Goal: Complete application form: Complete application form

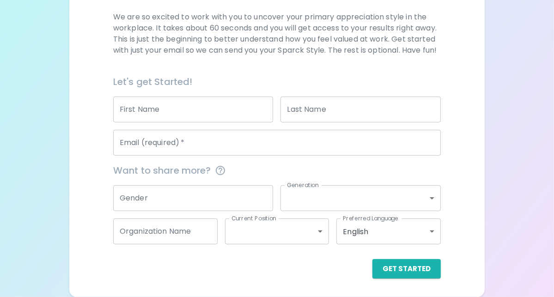
scroll to position [143, 0]
click at [219, 121] on input "First Name" at bounding box center [193, 110] width 160 height 26
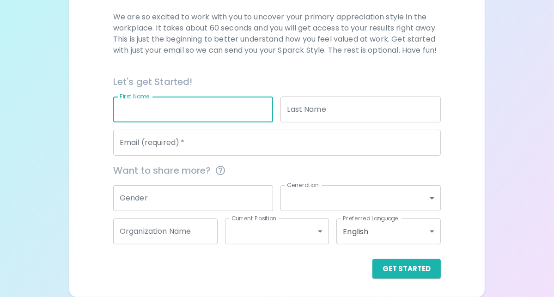
type input "[PERSON_NAME]"
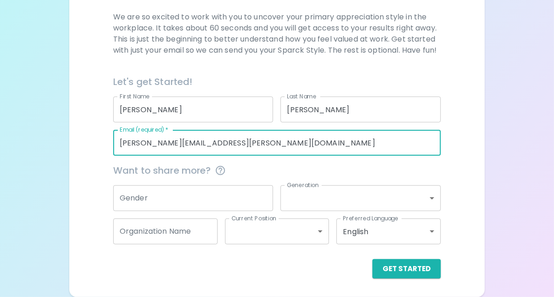
drag, startPoint x: 287, startPoint y: 153, endPoint x: 190, endPoint y: 162, distance: 97.4
click at [190, 156] on input "[PERSON_NAME][EMAIL_ADDRESS][PERSON_NAME][DOMAIN_NAME]" at bounding box center [276, 143] width 327 height 26
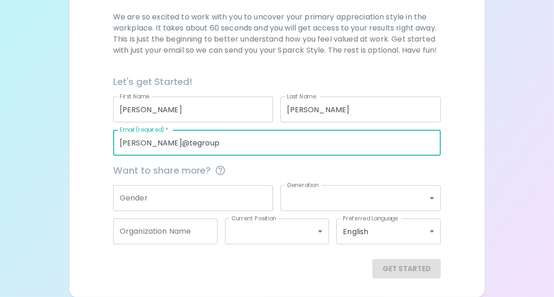
type input "[PERSON_NAME][EMAIL_ADDRESS][DOMAIN_NAME]"
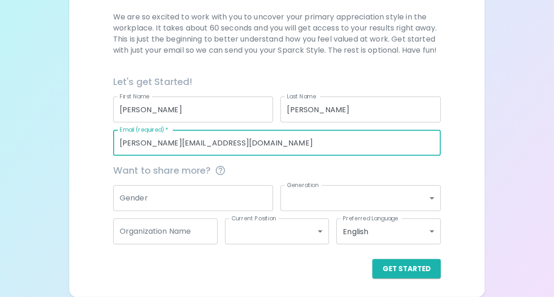
click at [222, 197] on input "Gender" at bounding box center [193, 198] width 160 height 26
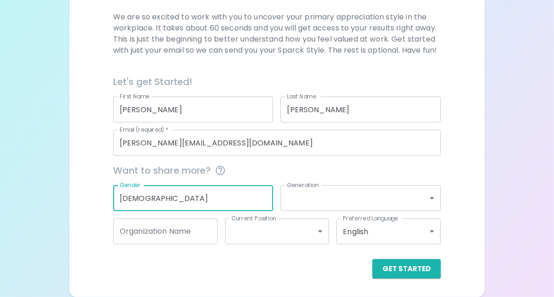
type input "[DEMOGRAPHIC_DATA]"
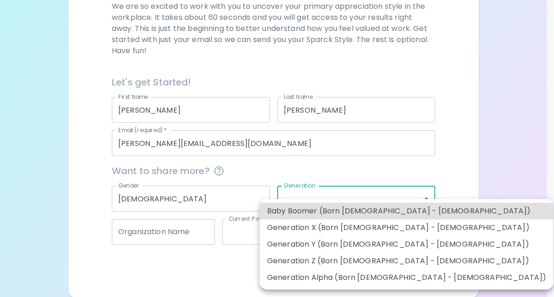
click at [370, 200] on body "Sparck Appreciation Style Quiz We are so excited to work with you to uncover yo…" at bounding box center [277, 77] width 554 height 440
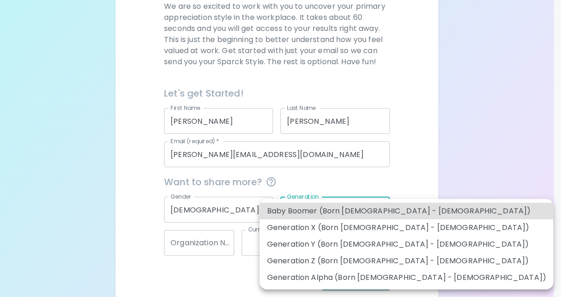
click at [365, 240] on li "Generation Y (Born [DEMOGRAPHIC_DATA] - [DEMOGRAPHIC_DATA])" at bounding box center [407, 244] width 294 height 17
type input "generation_y"
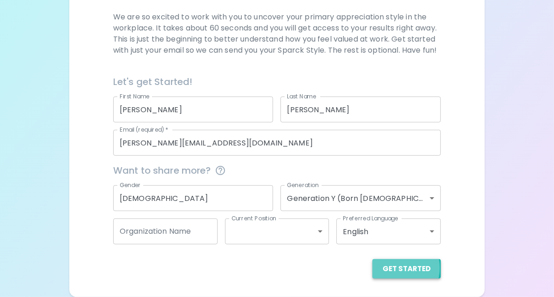
click at [372, 278] on button "Get Started" at bounding box center [406, 268] width 68 height 19
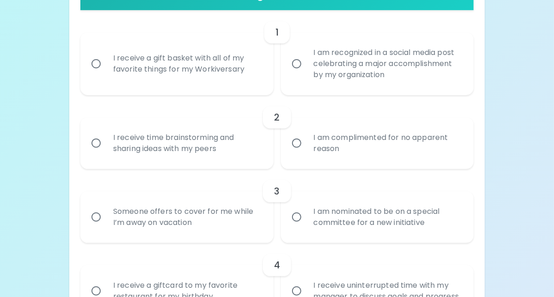
scroll to position [212, 0]
click at [354, 165] on div "I am complimented for no apparent reason" at bounding box center [387, 143] width 163 height 44
click at [306, 152] on input "I am complimented for no apparent reason" at bounding box center [296, 142] width 19 height 19
radio input "true"
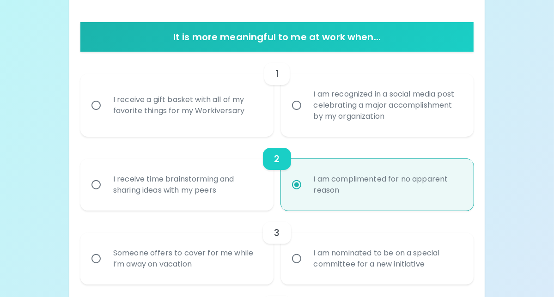
scroll to position [161, 0]
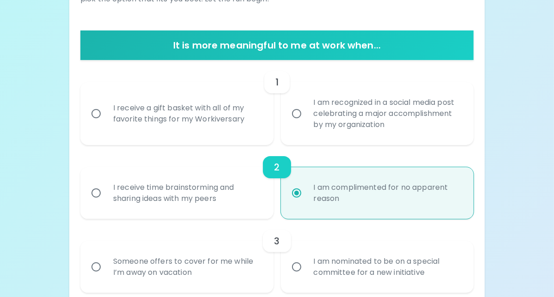
click at [201, 136] on div "I receive a gift basket with all of my favorite things for my Workiversary" at bounding box center [187, 113] width 163 height 44
click at [106, 123] on input "I receive a gift basket with all of my favorite things for my Workiversary" at bounding box center [95, 113] width 19 height 19
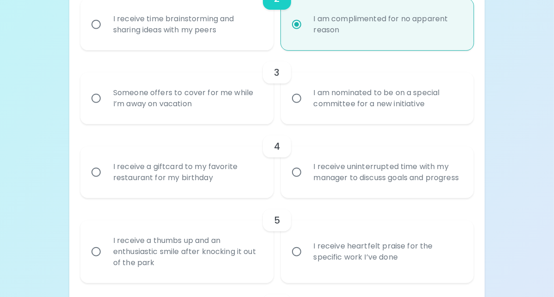
scroll to position [333, 0]
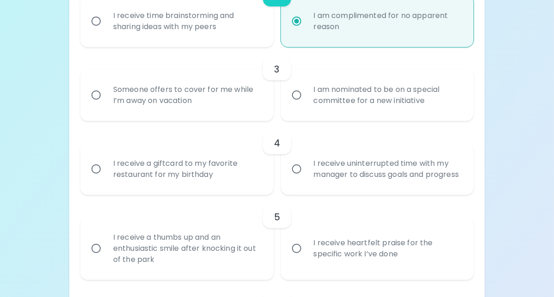
radio input "true"
click at [303, 105] on input "I am nominated to be on a special committee for a new initiative" at bounding box center [296, 94] width 19 height 19
radio input "true"
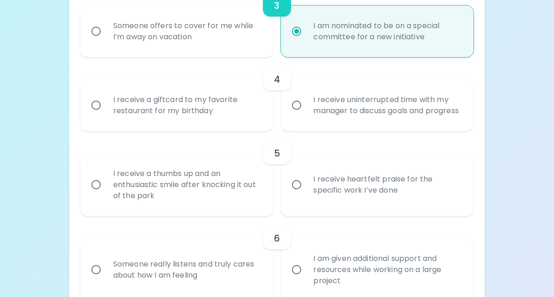
scroll to position [407, 0]
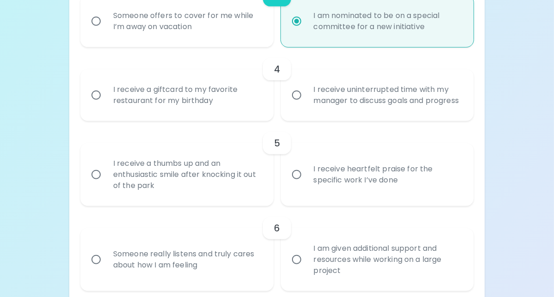
radio input "true"
click at [303, 105] on input "I receive uninterrupted time with my manager to discuss goals and progress" at bounding box center [296, 94] width 19 height 19
radio input "false"
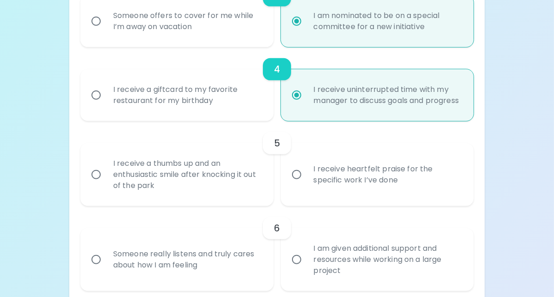
scroll to position [481, 0]
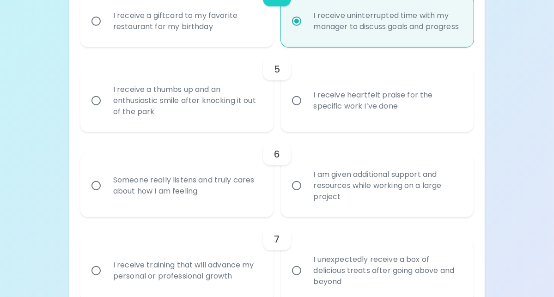
radio input "true"
click at [299, 110] on input "I receive heartfelt praise for the specific work I’ve done" at bounding box center [296, 100] width 19 height 19
radio input "false"
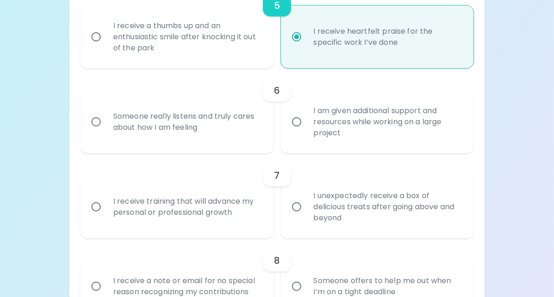
scroll to position [555, 0]
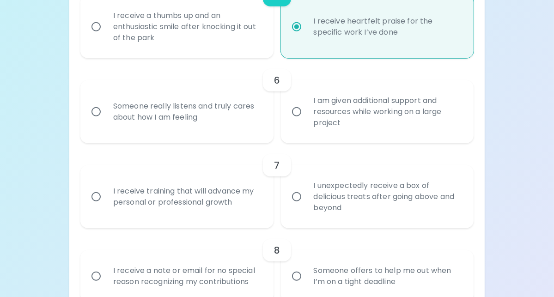
radio input "true"
click at [236, 134] on div "Someone really listens and truly cares about how I am feeling" at bounding box center [187, 112] width 163 height 44
click at [106, 121] on input "Someone really listens and truly cares about how I am feeling" at bounding box center [95, 111] width 19 height 19
radio input "false"
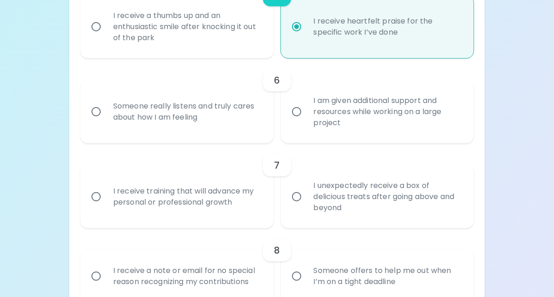
radio input "false"
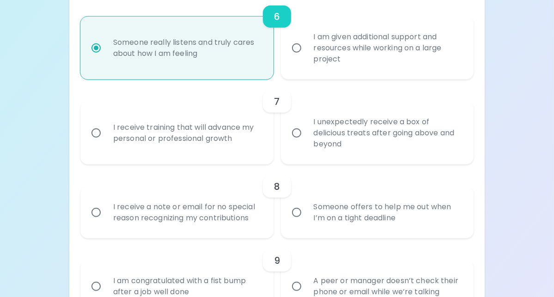
scroll to position [629, 0]
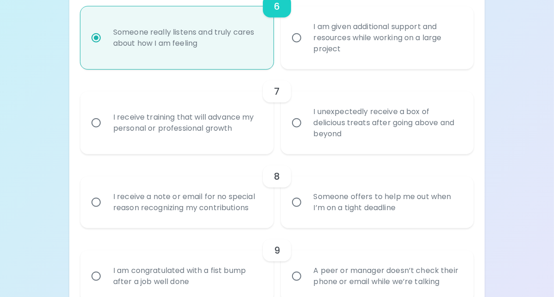
radio input "true"
click at [209, 145] on div "I receive training that will advance my personal or professional growth" at bounding box center [187, 123] width 163 height 44
click at [106, 133] on input "I receive training that will advance my personal or professional growth" at bounding box center [95, 122] width 19 height 19
radio input "false"
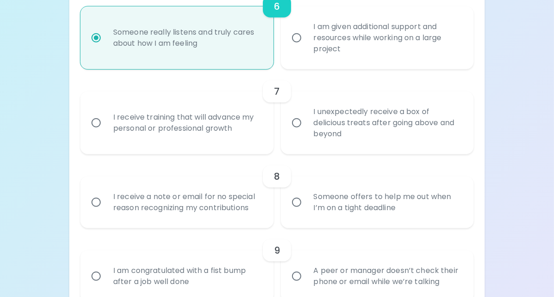
radio input "false"
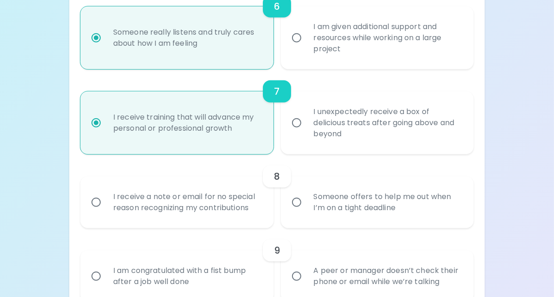
scroll to position [702, 0]
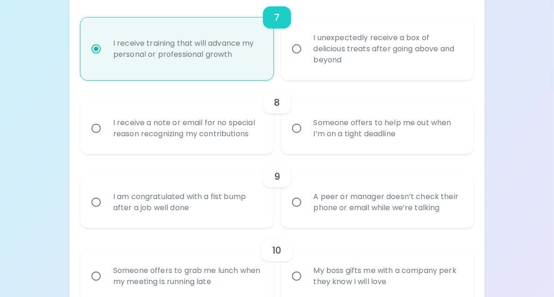
radio input "true"
click at [330, 151] on div "Someone offers to help me out when I’m on a tight deadline" at bounding box center [387, 128] width 163 height 44
click at [306, 138] on input "Someone offers to help me out when I’m on a tight deadline" at bounding box center [296, 128] width 19 height 19
radio input "false"
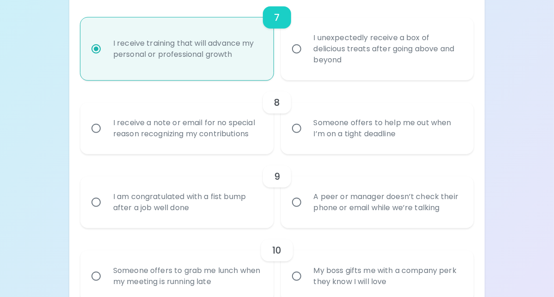
radio input "false"
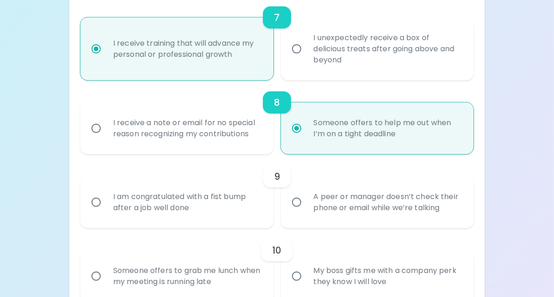
scroll to position [776, 0]
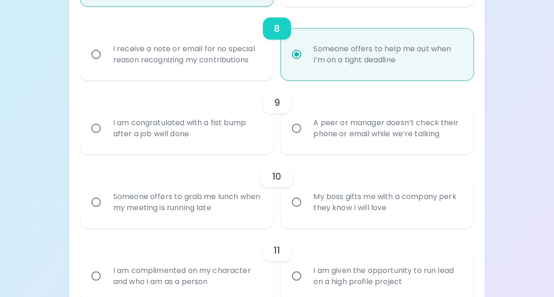
radio input "true"
click at [330, 114] on div "9" at bounding box center [276, 102] width 393 height 22
click at [292, 138] on input "A peer or manager doesn’t check their phone or email while we’re talking" at bounding box center [296, 128] width 19 height 19
radio input "false"
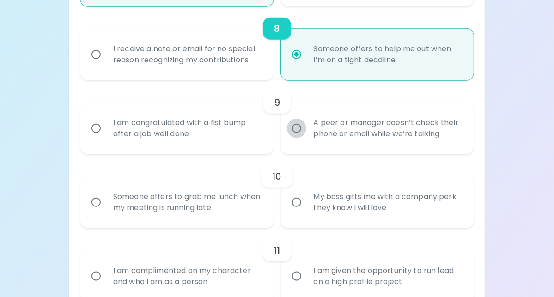
radio input "false"
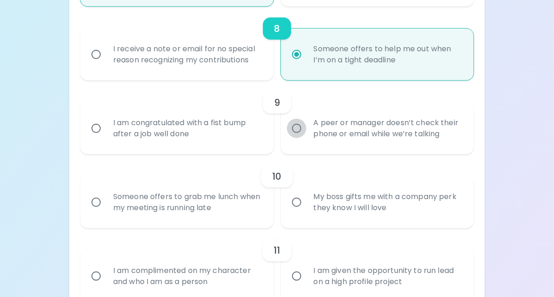
radio input "false"
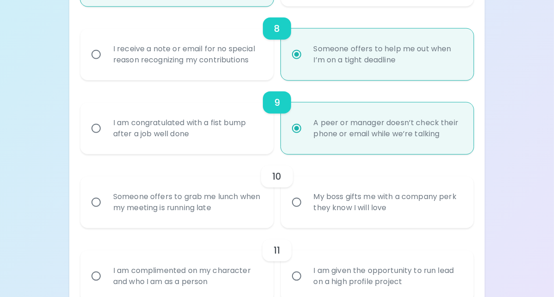
scroll to position [850, 0]
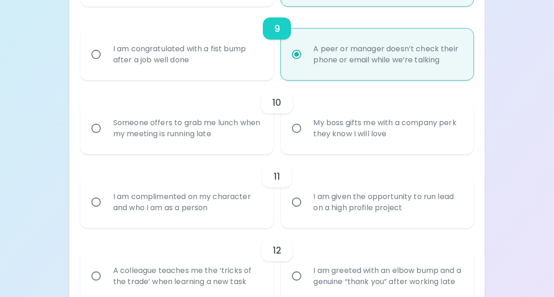
radio input "true"
click at [224, 151] on div "Someone offers to grab me lunch when my meeting is running late" at bounding box center [187, 128] width 163 height 44
click at [106, 138] on input "Someone offers to grab me lunch when my meeting is running late" at bounding box center [95, 128] width 19 height 19
radio input "false"
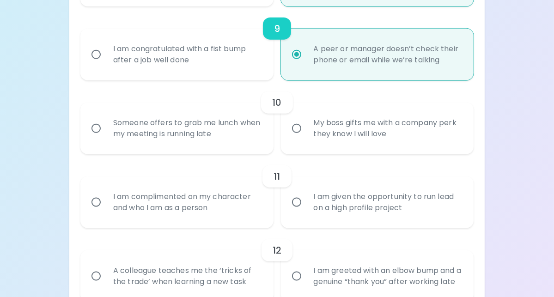
radio input "false"
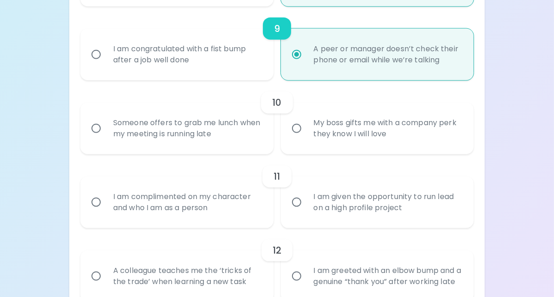
radio input "false"
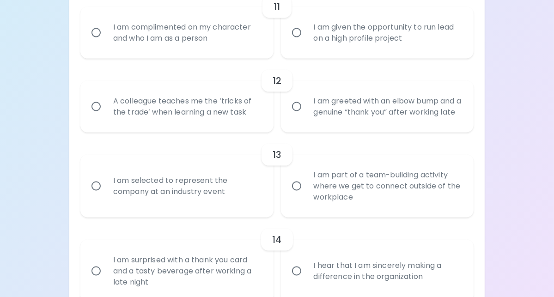
scroll to position [1020, 0]
radio input "true"
click at [183, 54] on div "I am complimented on my character and who I am as a person" at bounding box center [187, 32] width 163 height 44
click at [106, 42] on input "I am complimented on my character and who I am as a person" at bounding box center [95, 32] width 19 height 19
radio input "false"
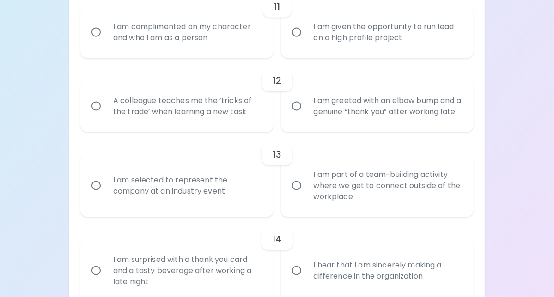
radio input "false"
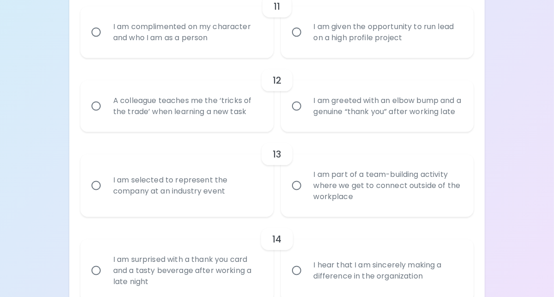
radio input "false"
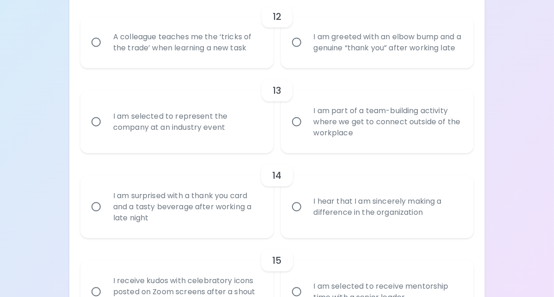
scroll to position [1094, 0]
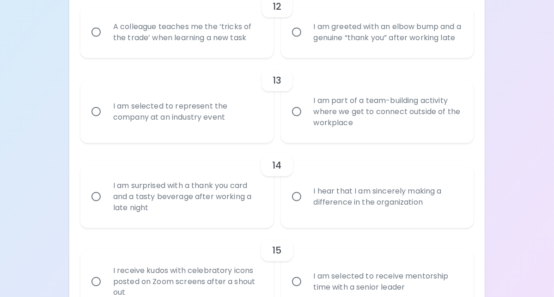
radio input "true"
click at [175, 54] on div "A colleague teaches me the ‘tricks of the trade’ when learning a new task" at bounding box center [187, 32] width 163 height 44
click at [106, 42] on input "A colleague teaches me the ‘tricks of the trade’ when learning a new task" at bounding box center [95, 32] width 19 height 19
radio input "false"
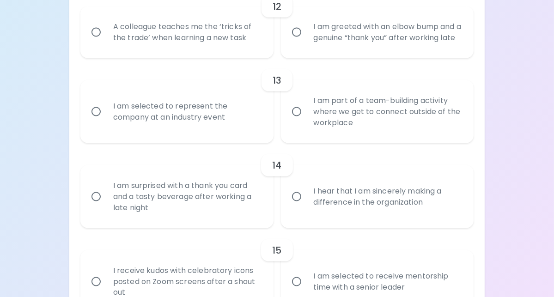
radio input "false"
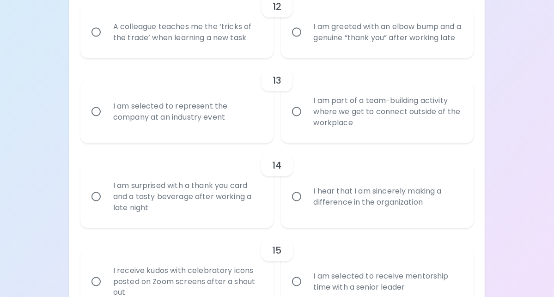
radio input "false"
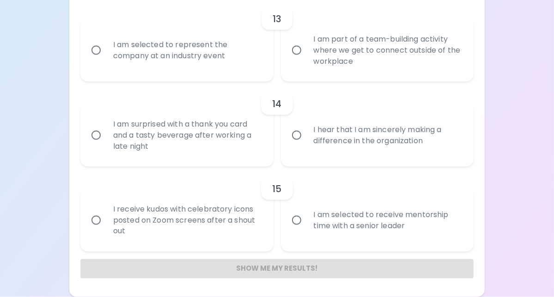
scroll to position [1293, 0]
radio input "true"
click at [306, 60] on input "I am part of a team-building activity where we get to connect outside of the wo…" at bounding box center [296, 50] width 19 height 19
radio input "false"
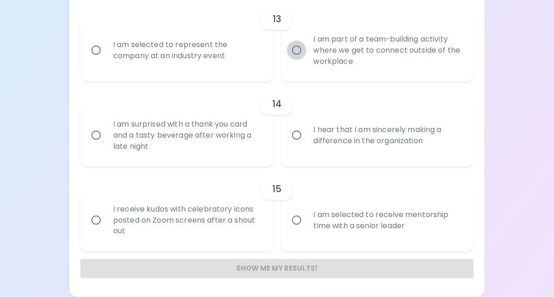
radio input "false"
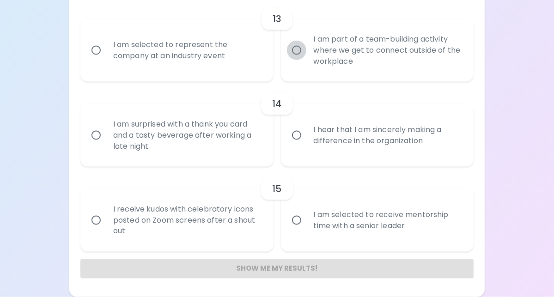
radio input "false"
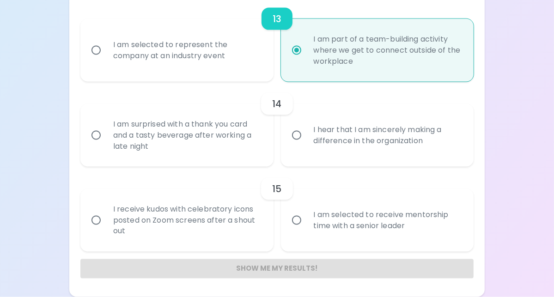
scroll to position [1362, 0]
radio input "true"
click at [303, 126] on input "I hear that I am sincerely making a difference in the organization" at bounding box center [296, 135] width 19 height 19
radio input "false"
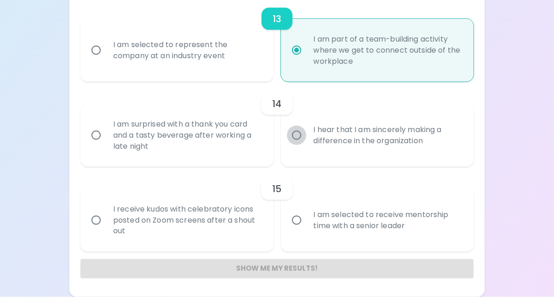
radio input "false"
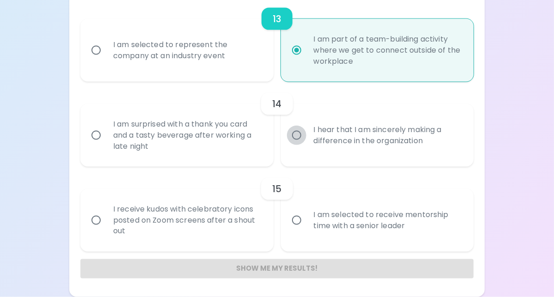
radio input "false"
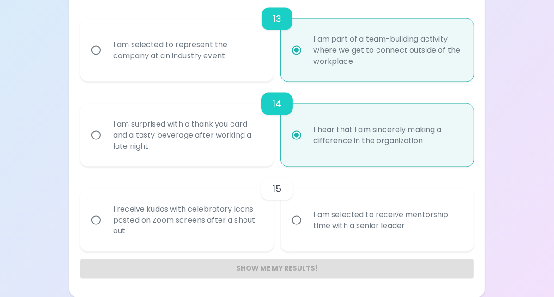
radio input "true"
click at [310, 213] on div "I am selected to receive mentorship time with a senior leader" at bounding box center [387, 220] width 163 height 44
click at [306, 213] on input "I am selected to receive mentorship time with a senior leader" at bounding box center [296, 220] width 19 height 19
radio input "false"
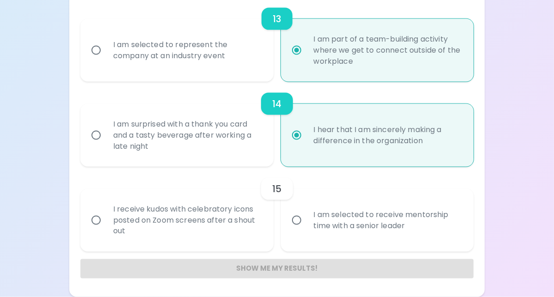
radio input "false"
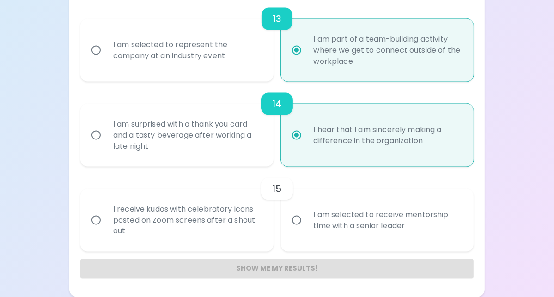
radio input "false"
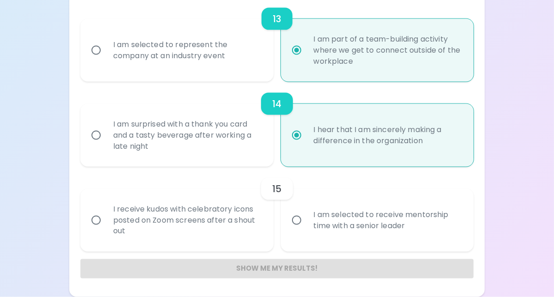
radio input "false"
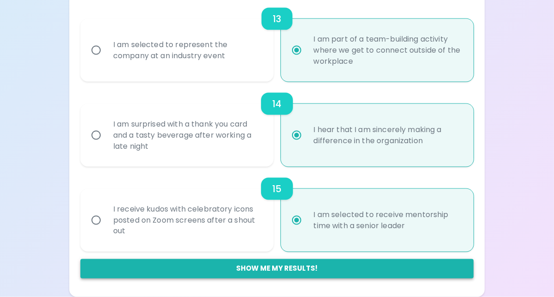
radio input "true"
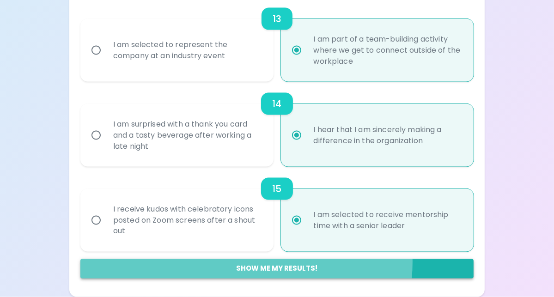
click at [292, 262] on button "Show me my results!" at bounding box center [276, 268] width 393 height 19
radio input "false"
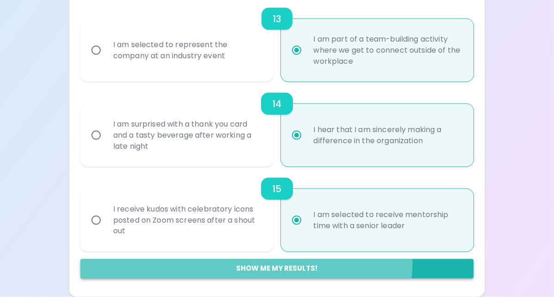
radio input "false"
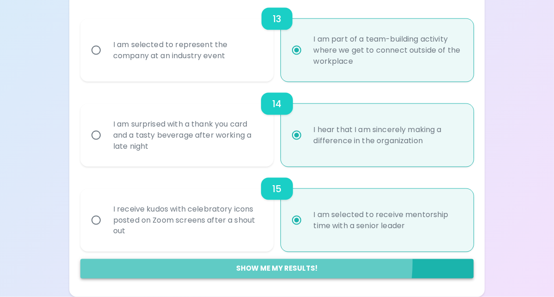
radio input "false"
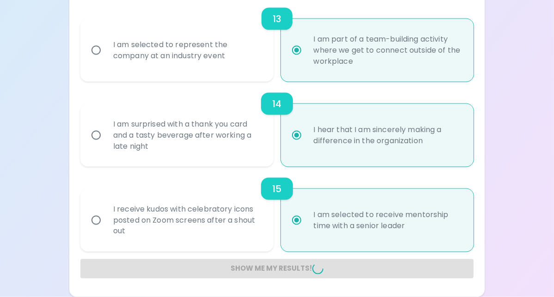
radio input "false"
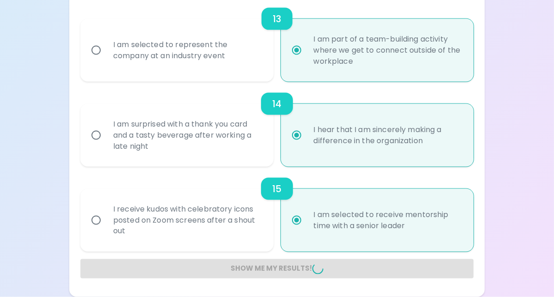
radio input "false"
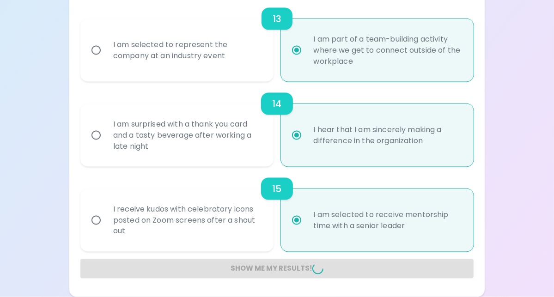
radio input "false"
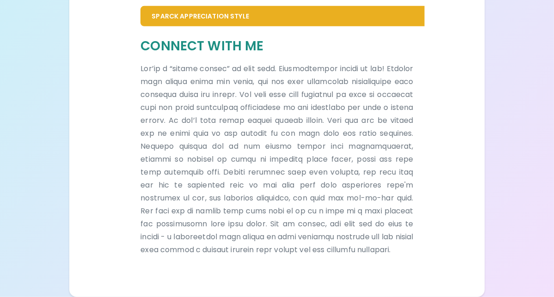
scroll to position [784, 0]
